Goal: Entertainment & Leisure: Consume media (video, audio)

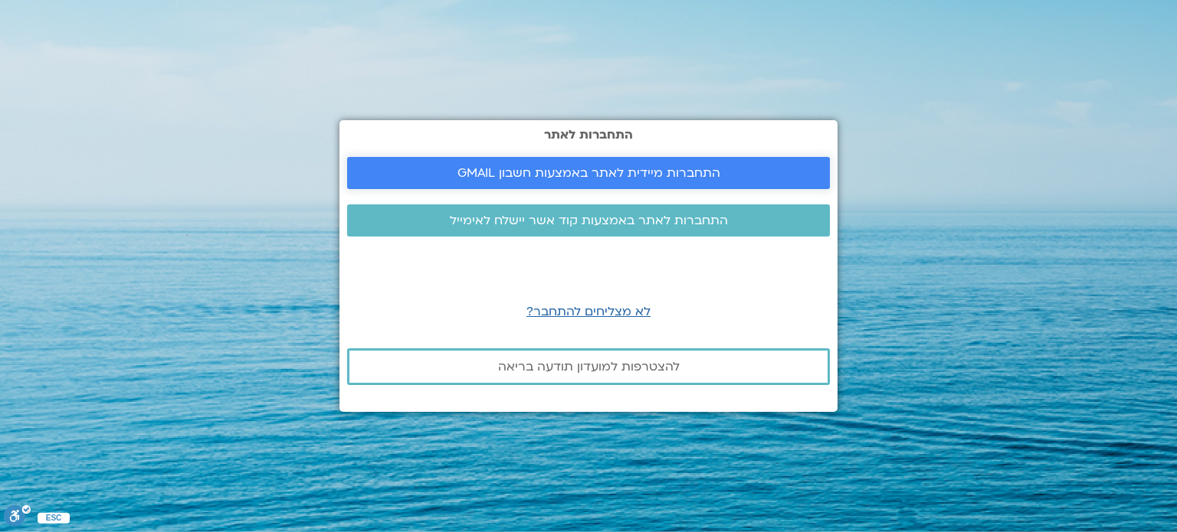
click at [615, 178] on span "התחברות מיידית לאתר באמצעות חשבון GMAIL" at bounding box center [588, 173] width 263 height 14
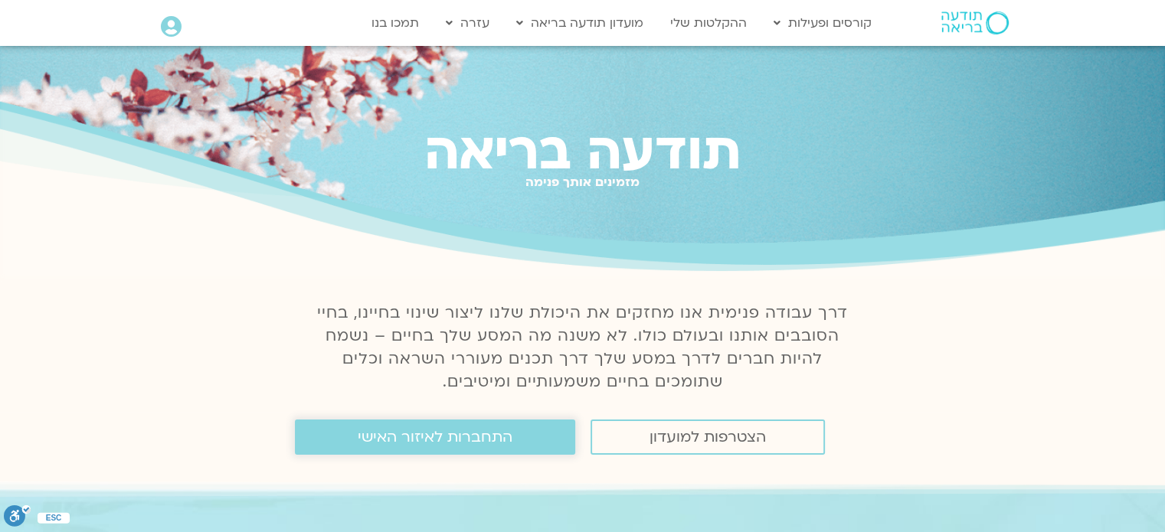
click at [509, 437] on span "התחברות לאיזור האישי" at bounding box center [435, 437] width 155 height 17
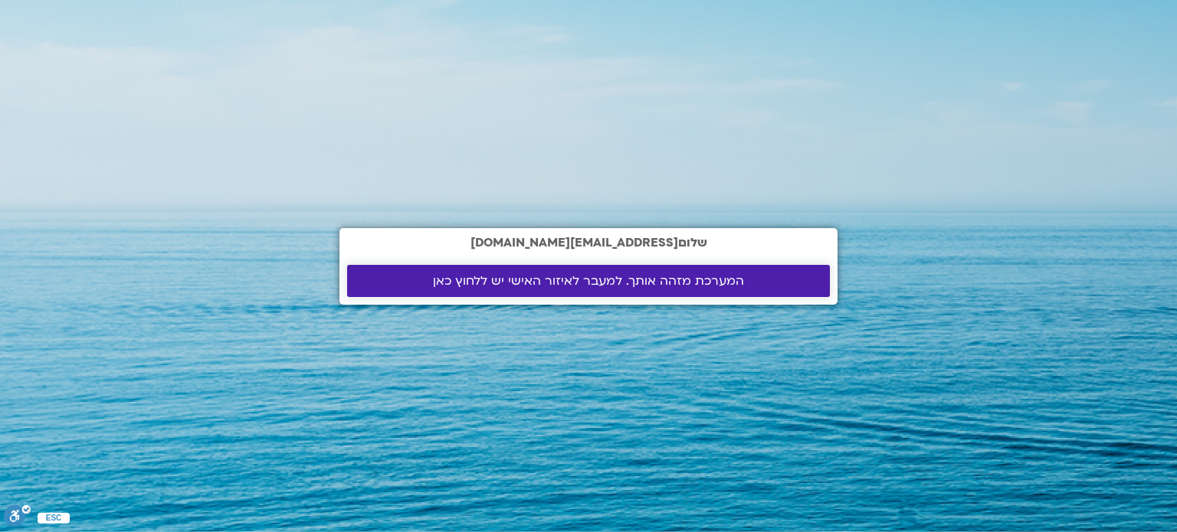
click at [604, 290] on link "המערכת מזהה אותך. למעבר לאיזור האישי יש ללחוץ כאן" at bounding box center [588, 281] width 483 height 32
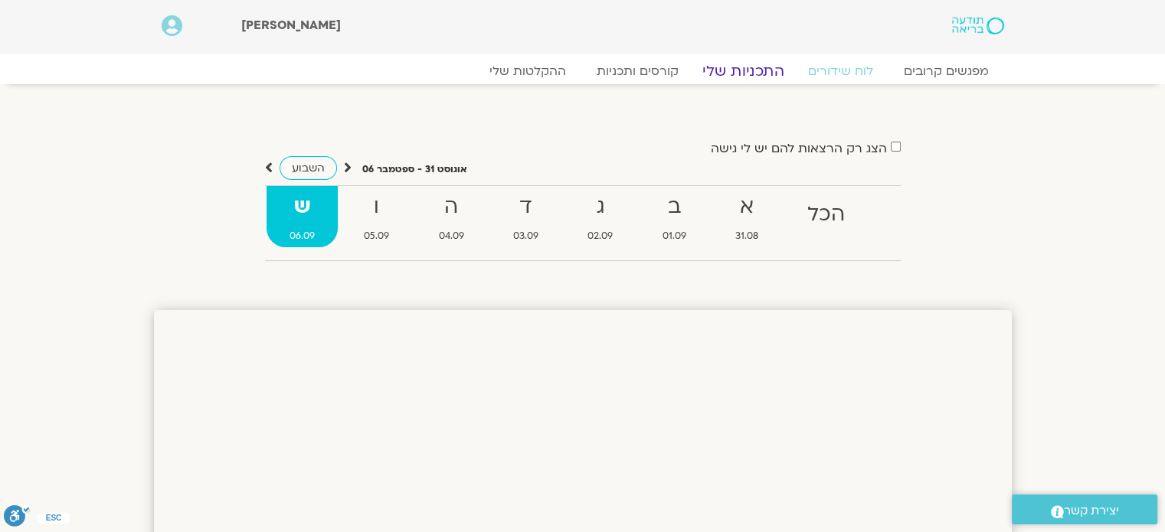
click at [739, 76] on link "התכניות שלי" at bounding box center [743, 71] width 119 height 18
click at [556, 74] on link "ההקלטות שלי" at bounding box center [527, 71] width 129 height 18
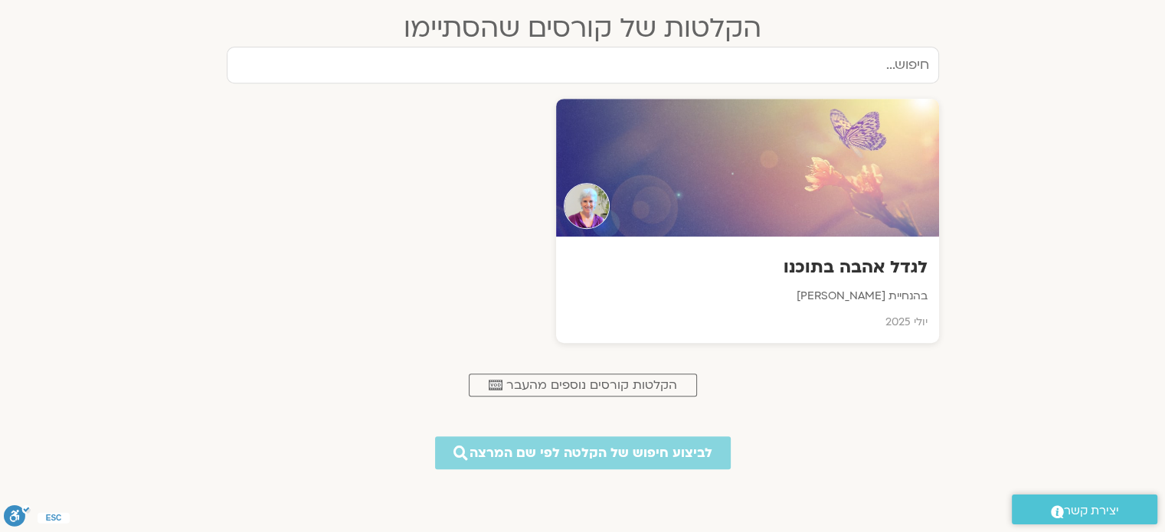
scroll to position [668, 0]
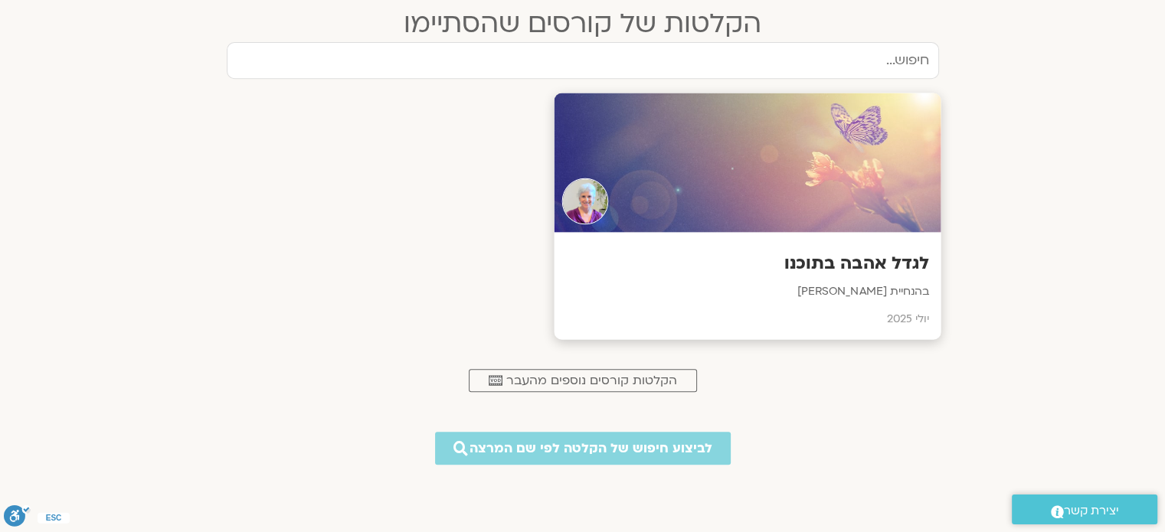
click at [715, 176] on div at bounding box center [747, 162] width 387 height 139
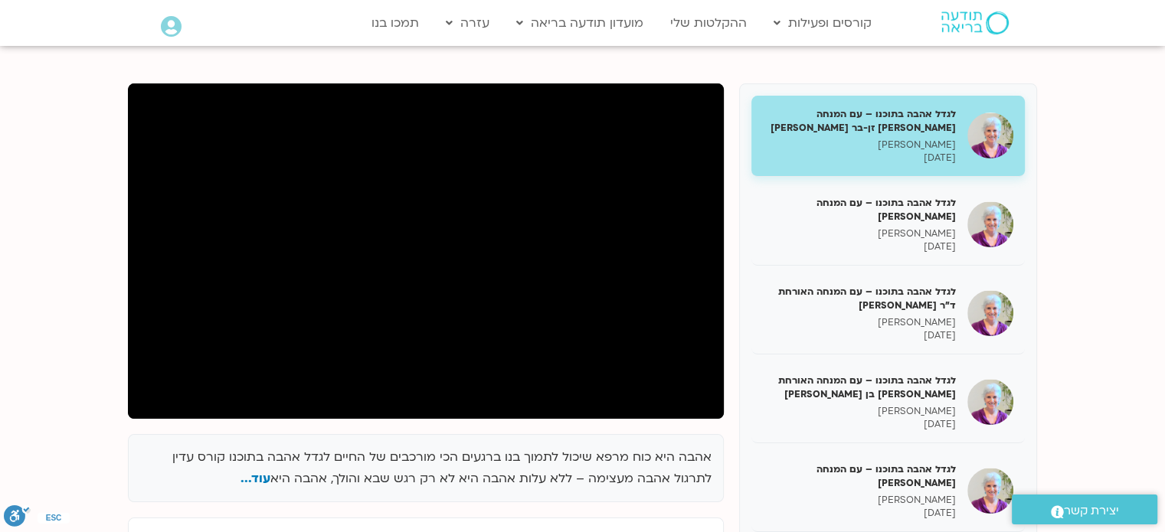
scroll to position [383, 0]
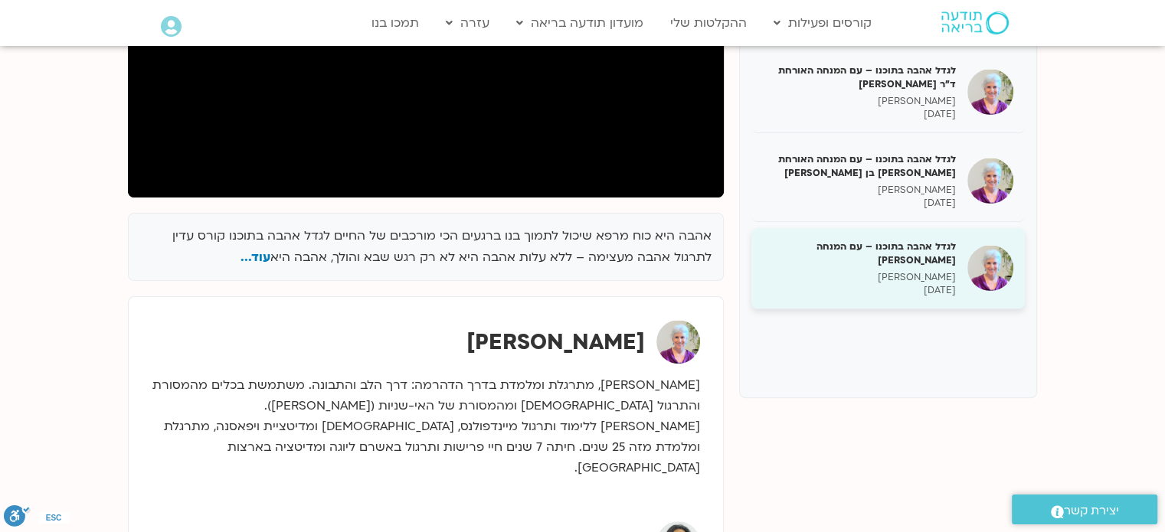
click at [860, 250] on h5 "לגדל אהבה בתוכנו – עם המנחה האורח בן קמינסקי" at bounding box center [859, 254] width 193 height 28
